Goal: Find specific page/section: Find specific page/section

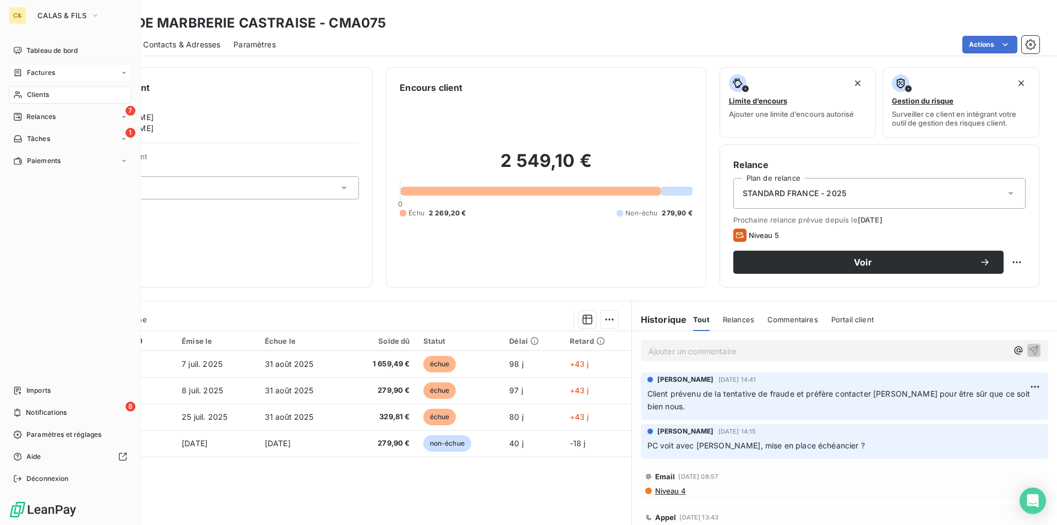
scroll to position [385, 0]
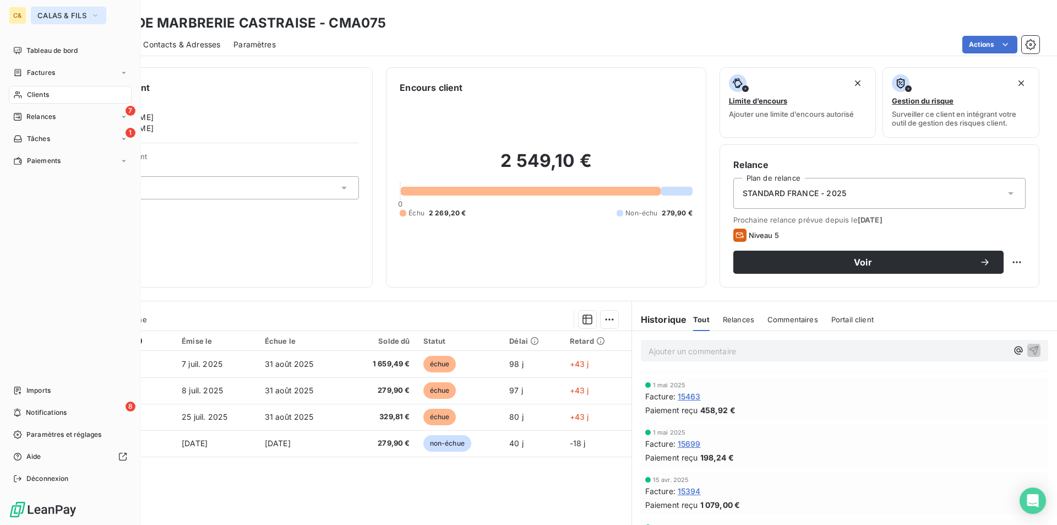
click at [62, 14] on span "CALAS & FILS" at bounding box center [61, 15] width 49 height 9
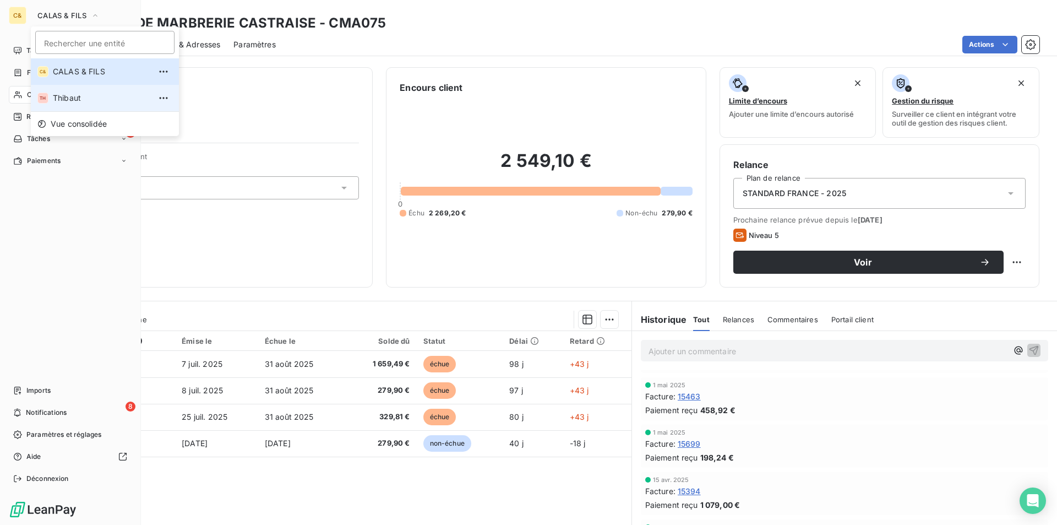
click at [68, 92] on li "TH Thibaut" at bounding box center [105, 98] width 148 height 26
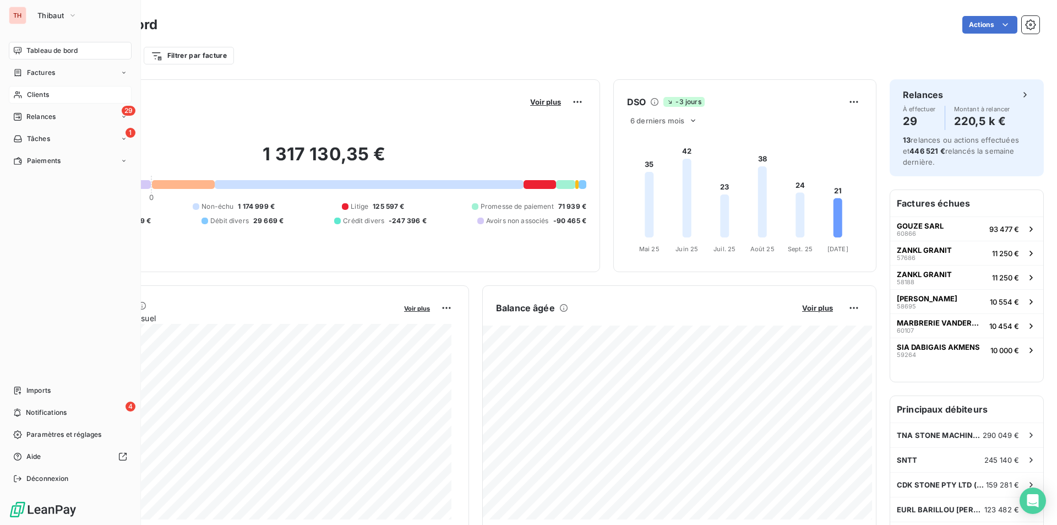
drag, startPoint x: 37, startPoint y: 90, endPoint x: 69, endPoint y: 100, distance: 33.8
click at [37, 90] on span "Clients" at bounding box center [38, 95] width 22 height 10
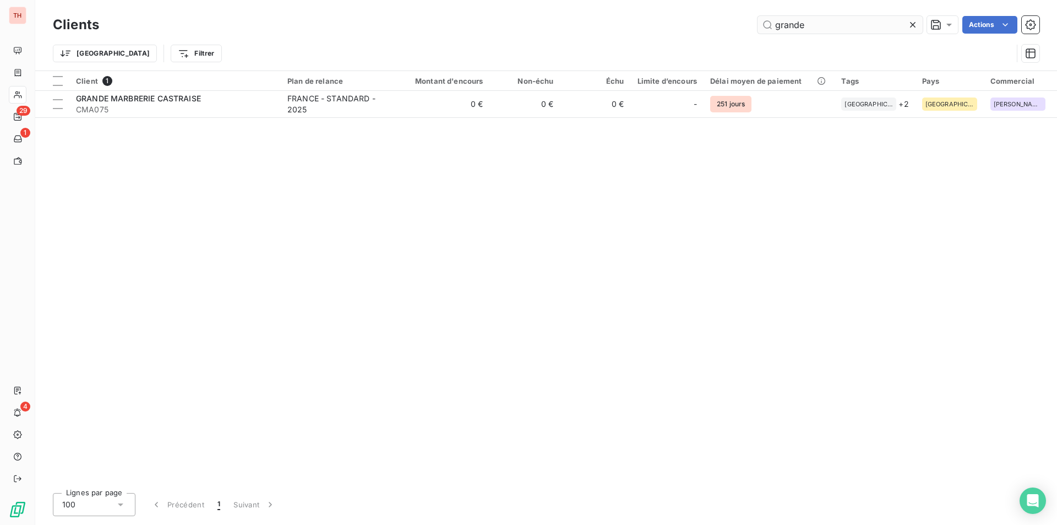
drag, startPoint x: 814, startPoint y: 28, endPoint x: 765, endPoint y: 28, distance: 49.6
click at [765, 28] on input "grande" at bounding box center [840, 25] width 165 height 18
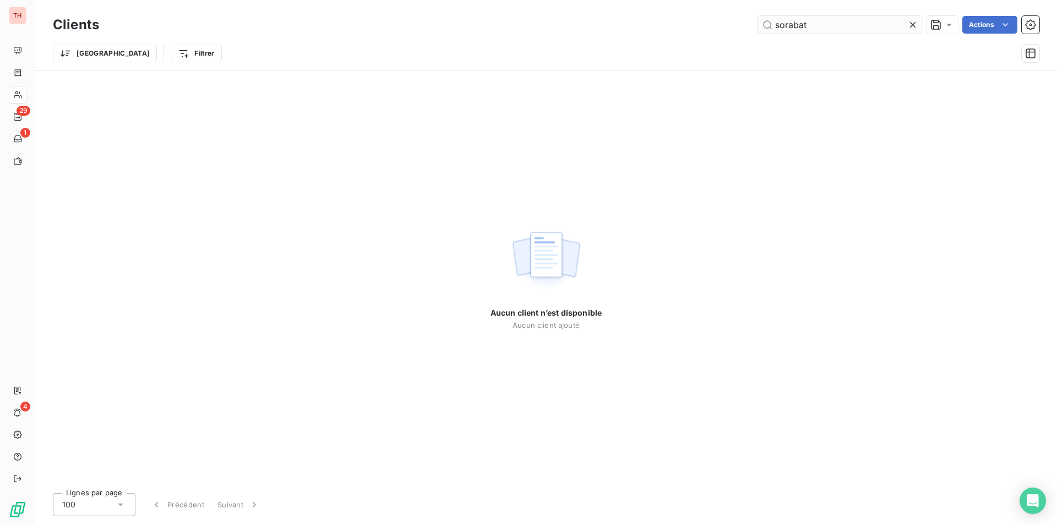
click at [815, 25] on input "sorabat" at bounding box center [840, 25] width 165 height 18
click at [801, 27] on input "soraba" at bounding box center [840, 25] width 165 height 18
drag, startPoint x: 806, startPoint y: 28, endPoint x: 771, endPoint y: 27, distance: 34.7
click at [771, 27] on input "soraba" at bounding box center [840, 25] width 165 height 18
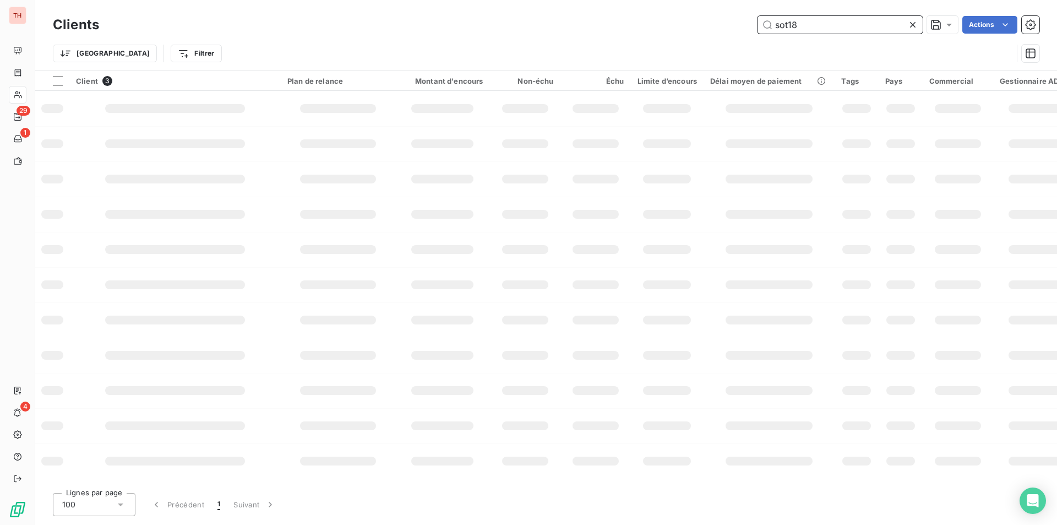
type input "sot18"
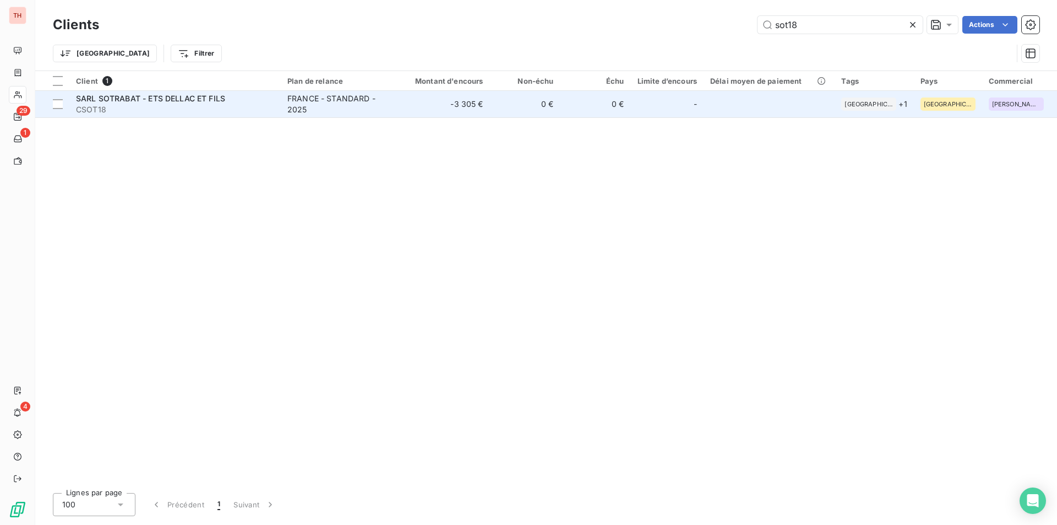
click at [172, 100] on span "SARL SOTRABAT - ETS DELLAC ET FILS" at bounding box center [150, 98] width 149 height 9
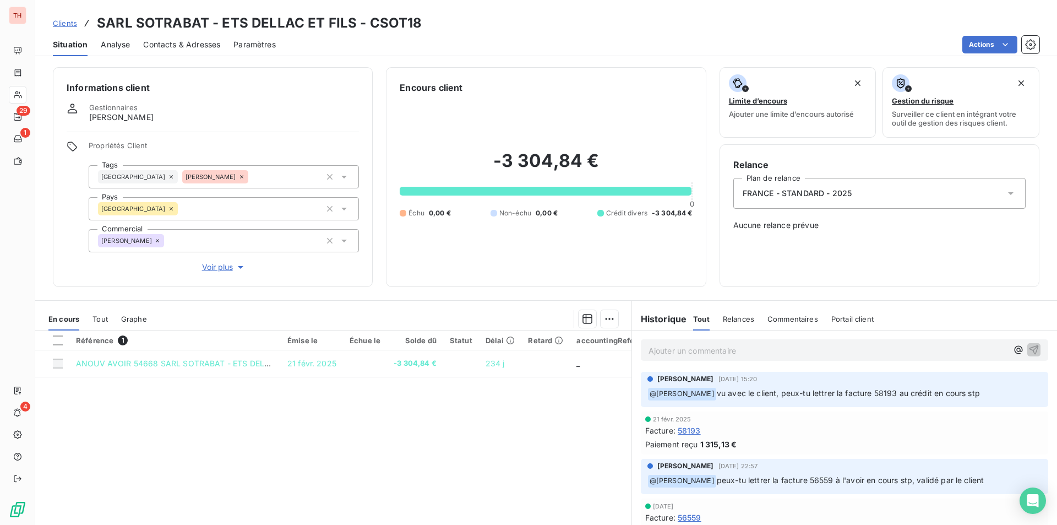
click at [700, 345] on p "Ajouter un commentaire ﻿" at bounding box center [828, 351] width 359 height 14
click at [697, 350] on span "Crédit à cosommer pour la commande 251013TK61485NG à la demande du client" at bounding box center [799, 349] width 300 height 9
